Goal: Task Accomplishment & Management: Use online tool/utility

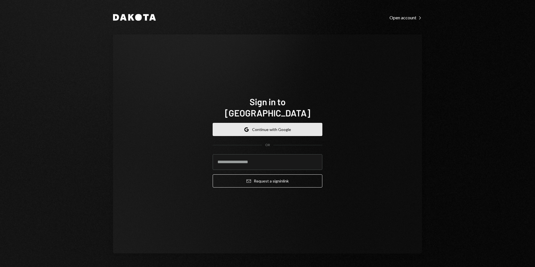
click at [277, 123] on button "Google Continue with Google" at bounding box center [268, 129] width 110 height 13
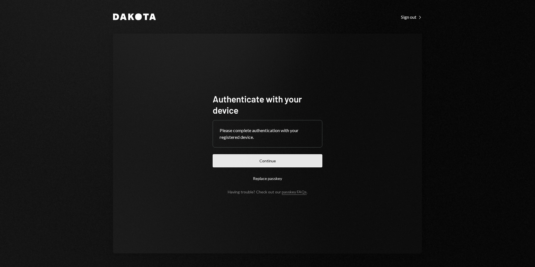
click at [302, 159] on button "Continue" at bounding box center [268, 160] width 110 height 13
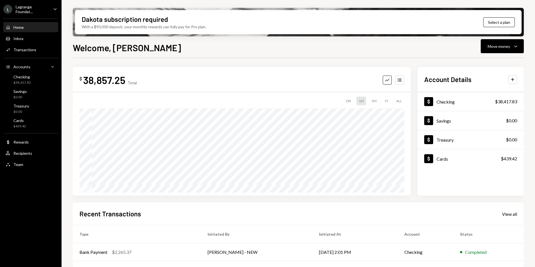
click at [32, 6] on div "Lagrange Foundat..." at bounding box center [32, 9] width 33 height 10
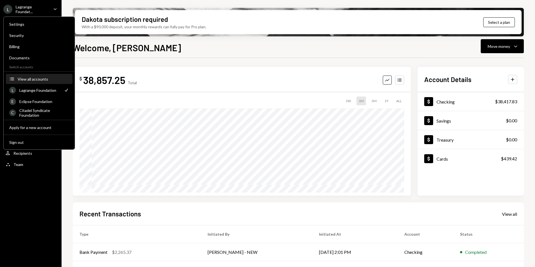
click at [43, 79] on div "View all accounts" at bounding box center [43, 79] width 51 height 5
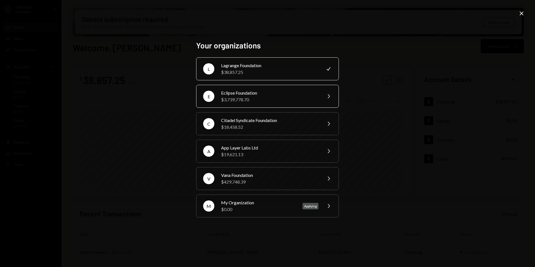
click at [274, 97] on div "$3,739,778.70" at bounding box center [269, 99] width 97 height 7
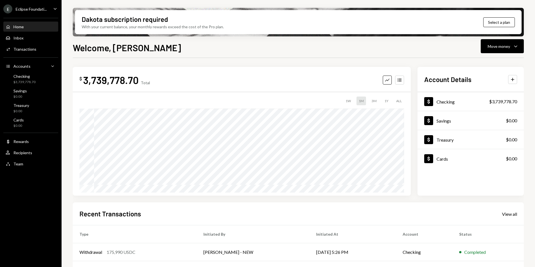
click at [124, 81] on div "3,739,778.70" at bounding box center [110, 80] width 55 height 13
copy div "3,739,778.70"
